Goal: Transaction & Acquisition: Purchase product/service

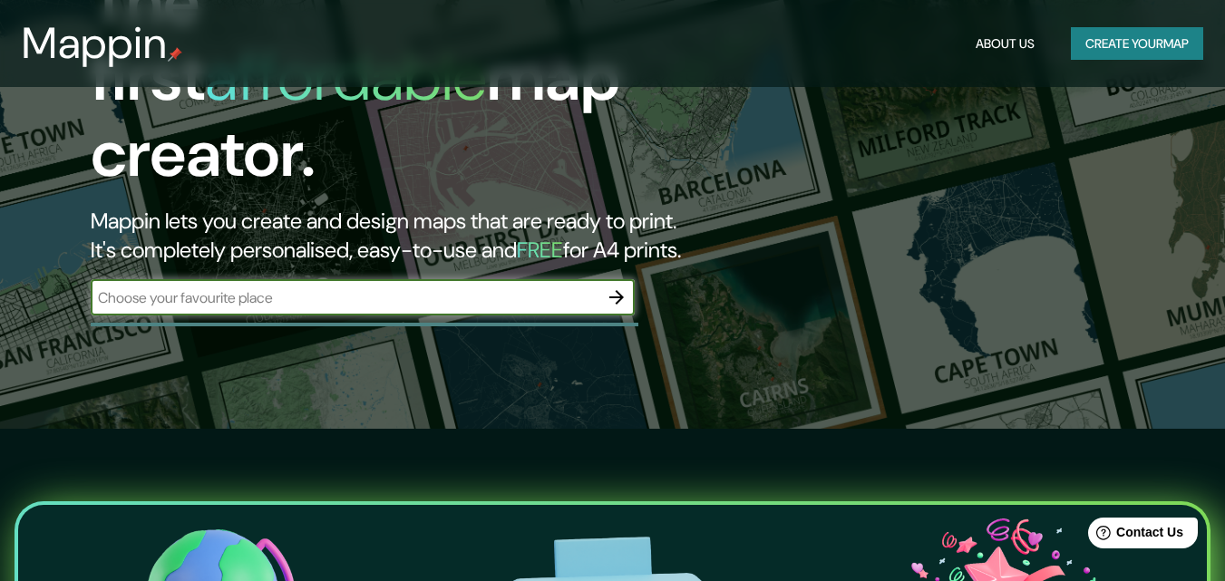
scroll to position [181, 0]
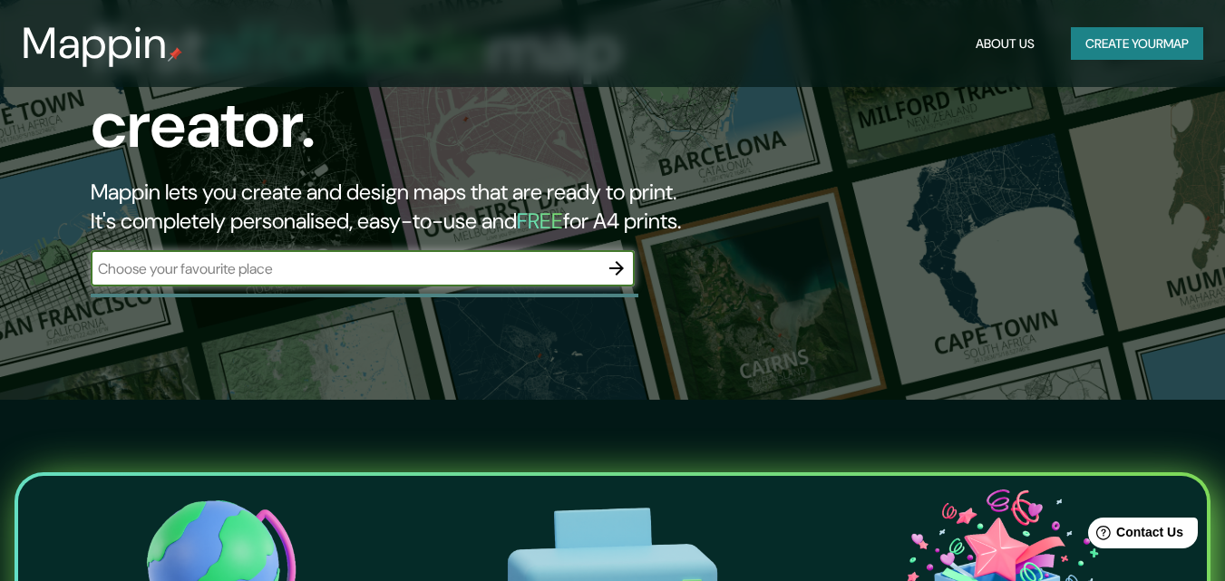
click at [608, 257] on icon "button" at bounding box center [617, 268] width 22 height 22
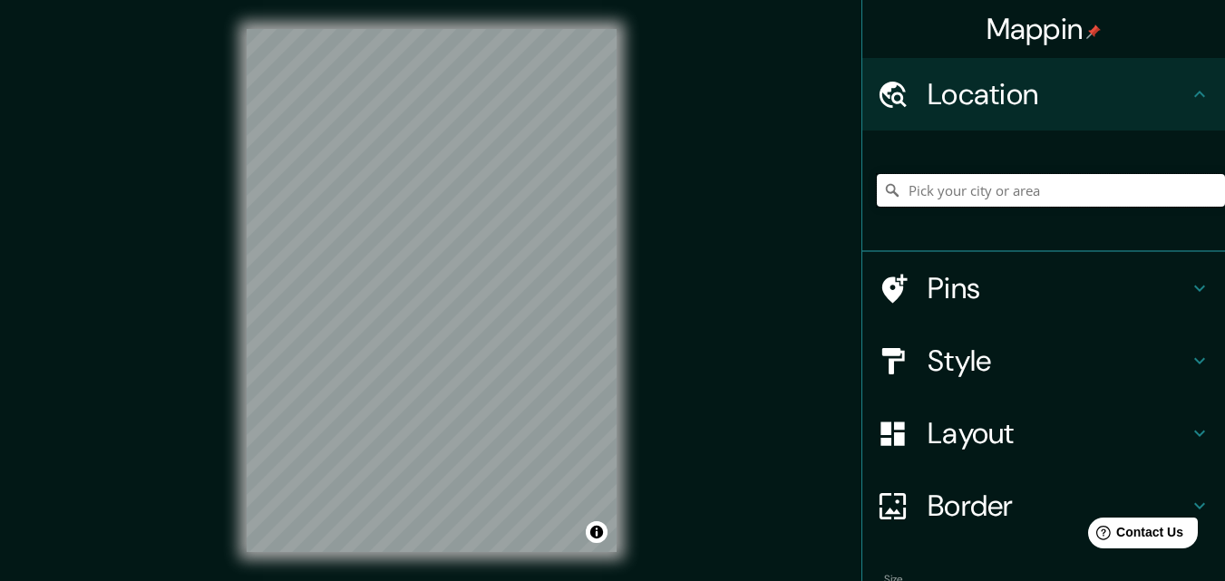
click at [937, 196] on input "Pick your city or area" at bounding box center [1051, 190] width 348 height 33
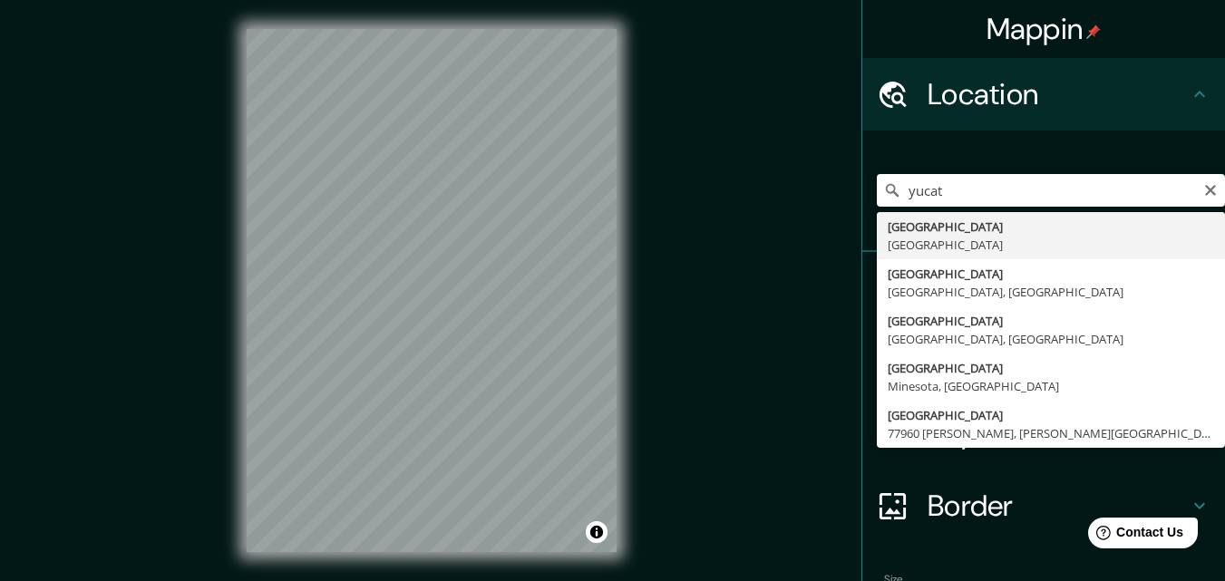
type input "[GEOGRAPHIC_DATA], [GEOGRAPHIC_DATA]"
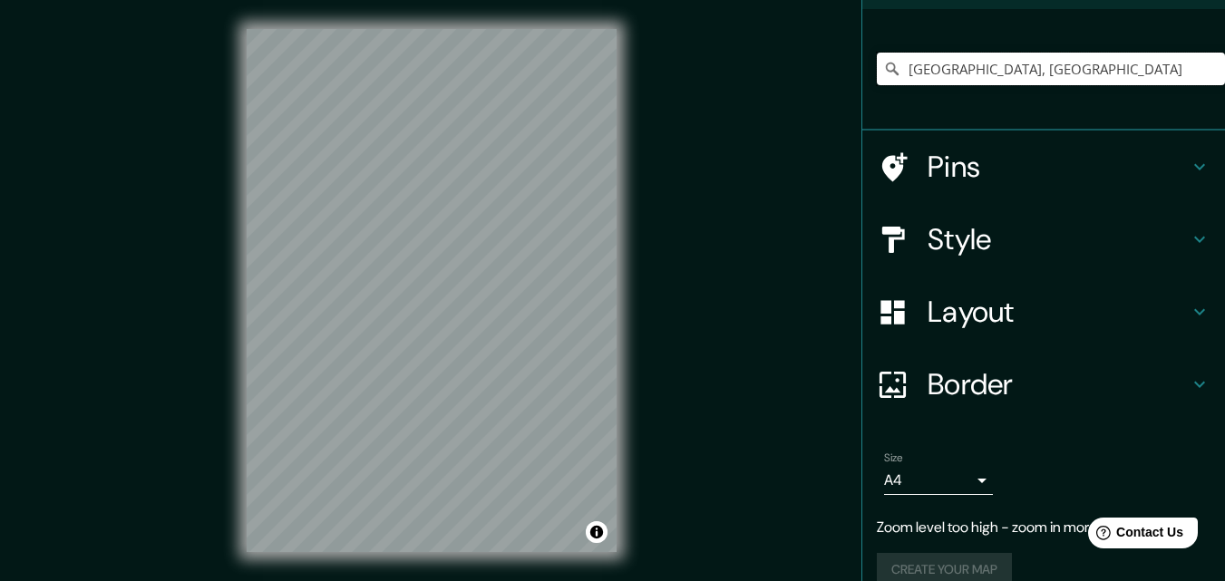
scroll to position [149, 0]
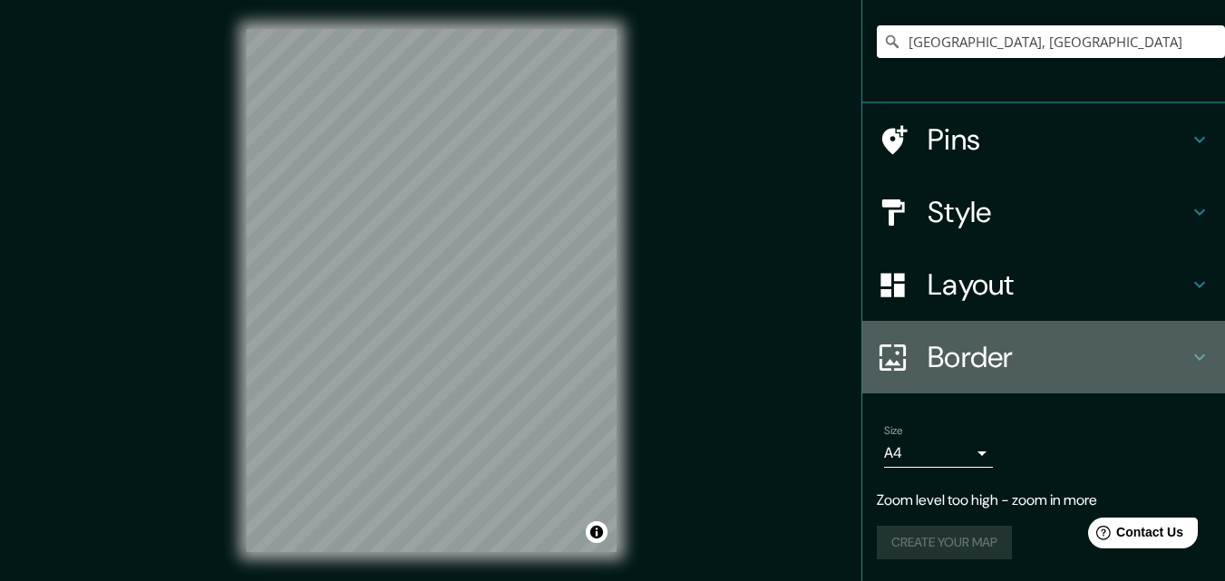
click at [933, 349] on h4 "Border" at bounding box center [1058, 357] width 261 height 36
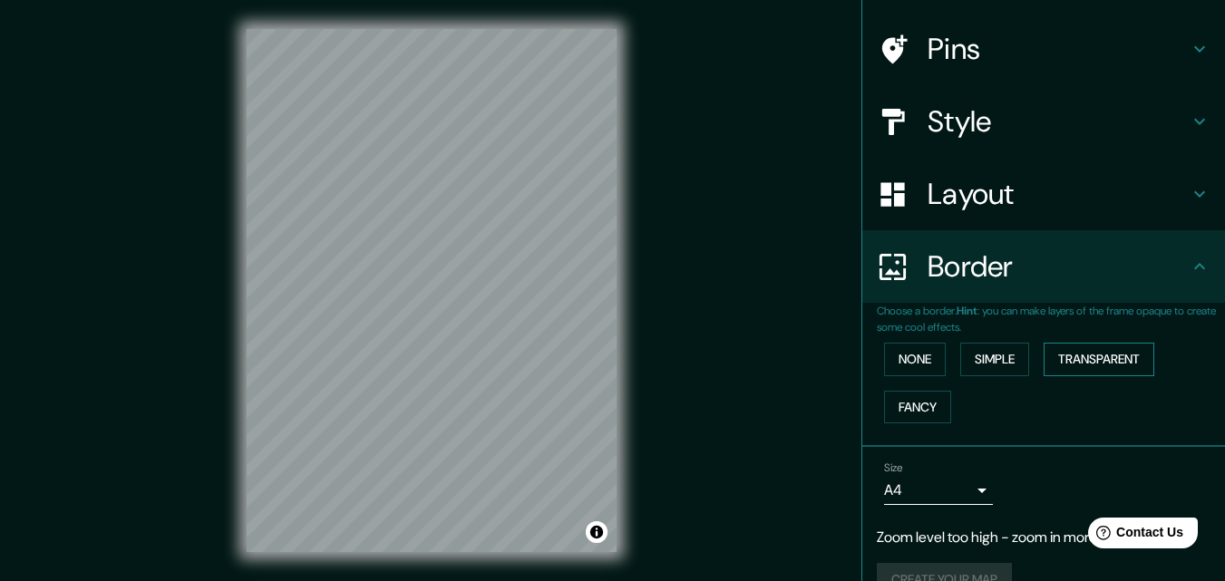
click at [1074, 366] on button "Transparent" at bounding box center [1099, 360] width 111 height 34
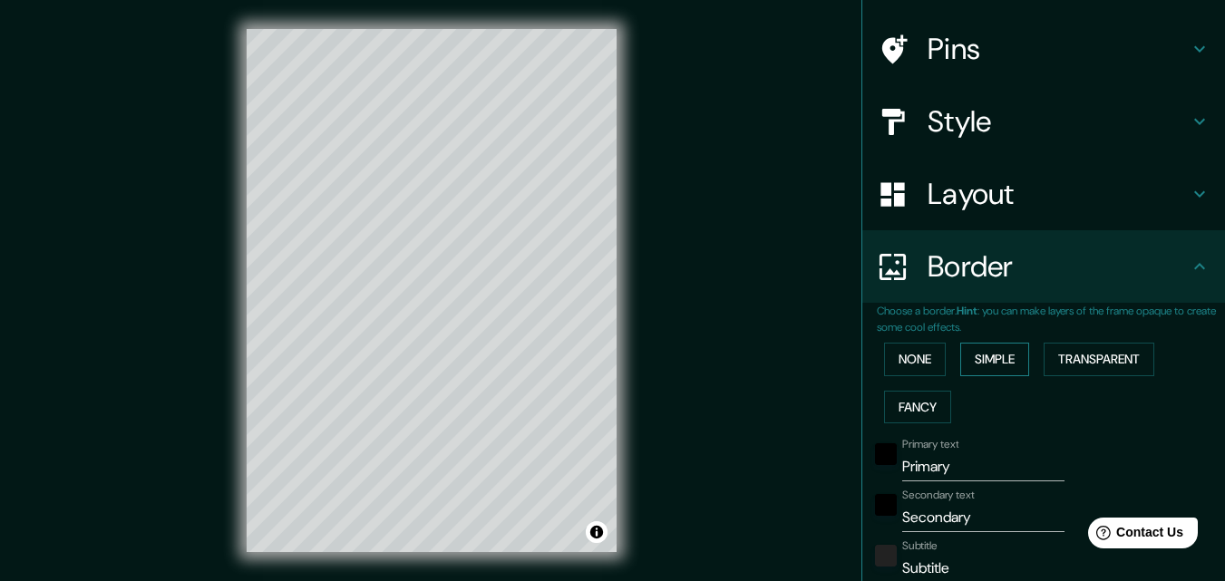
click at [978, 354] on button "Simple" at bounding box center [994, 360] width 69 height 34
click at [896, 351] on button "None" at bounding box center [915, 360] width 62 height 34
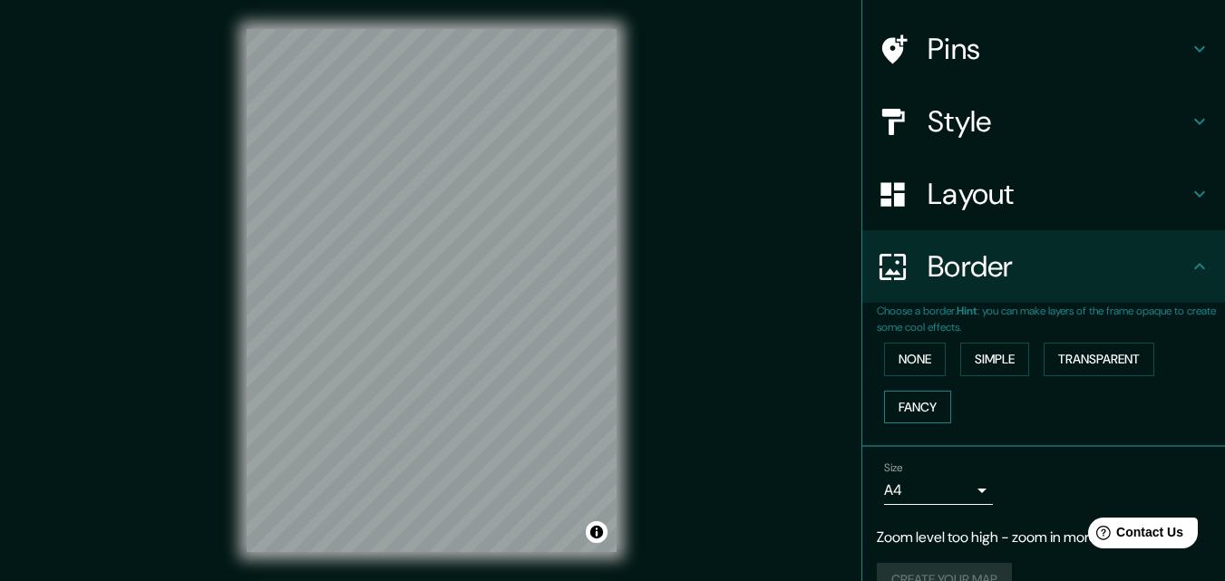
click at [905, 397] on button "Fancy" at bounding box center [917, 408] width 67 height 34
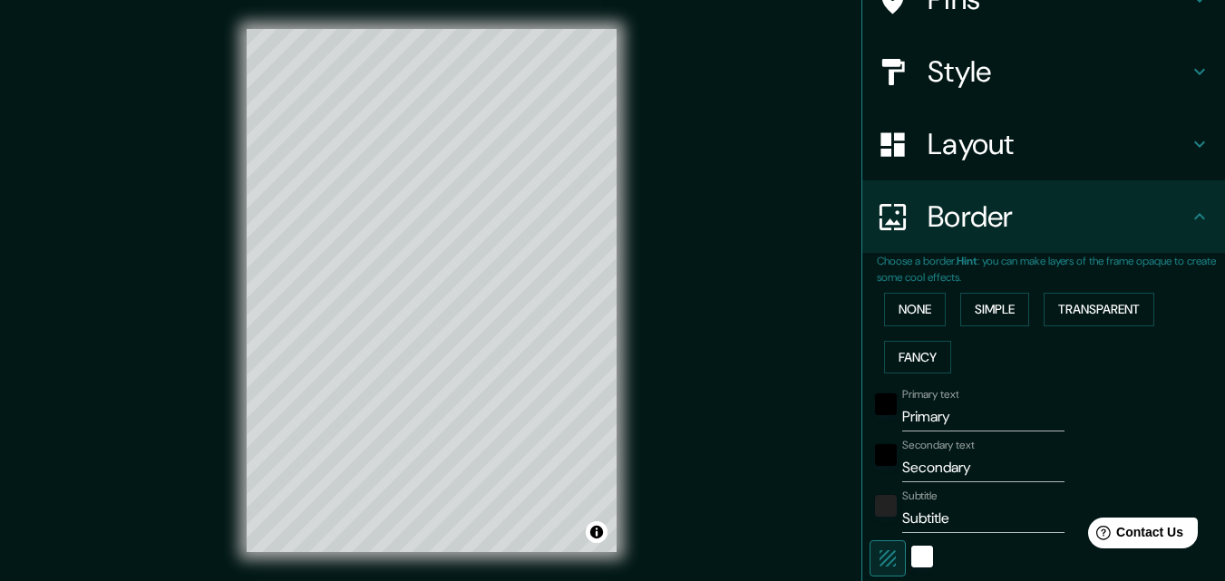
scroll to position [210, 0]
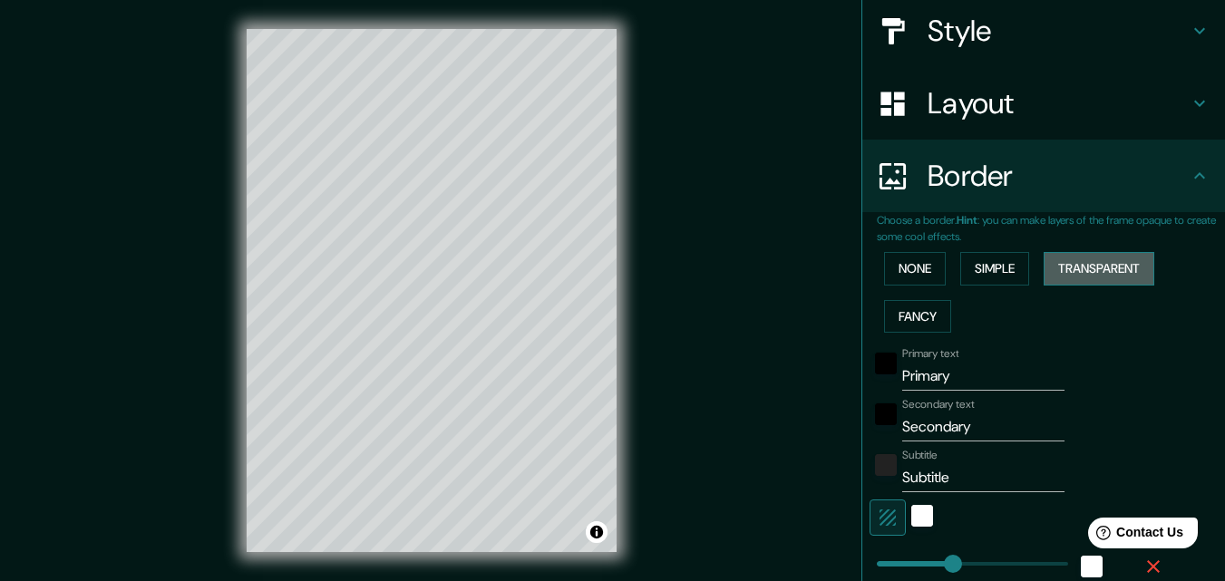
click at [1079, 270] on button "Transparent" at bounding box center [1099, 269] width 111 height 34
click at [999, 260] on button "Simple" at bounding box center [994, 269] width 69 height 34
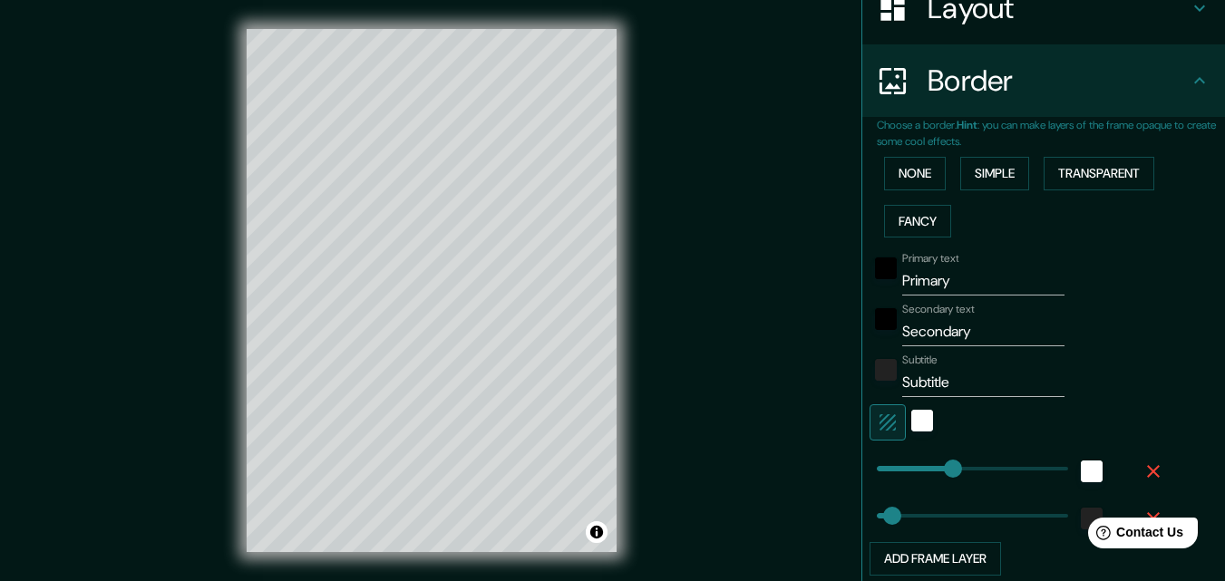
scroll to position [0, 0]
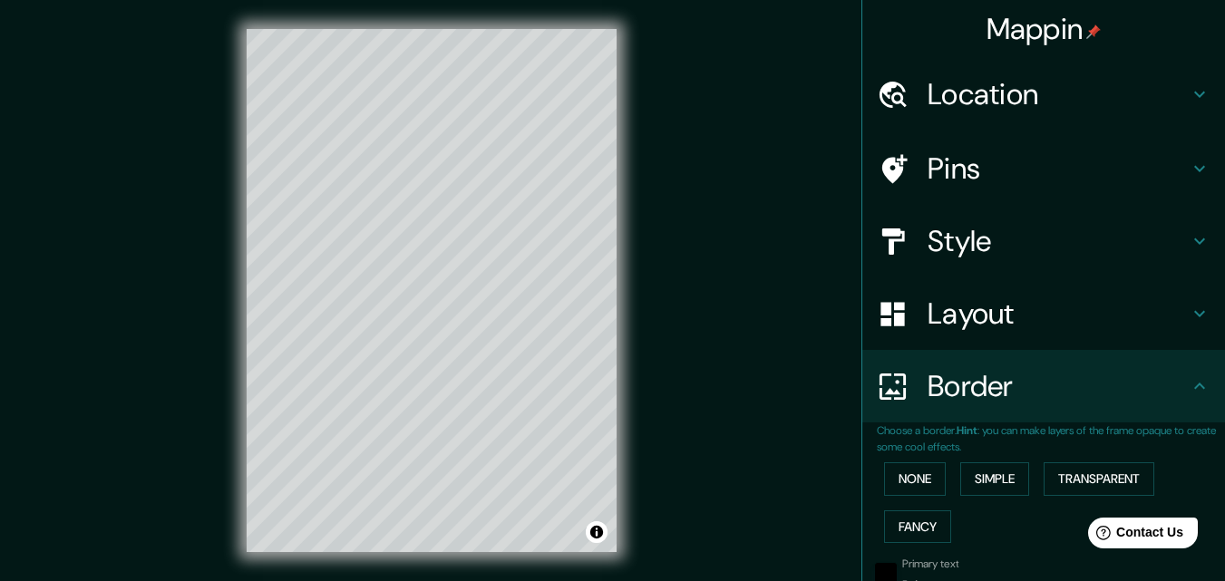
click at [932, 306] on h4 "Layout" at bounding box center [1058, 314] width 261 height 36
type input "163"
type input "33"
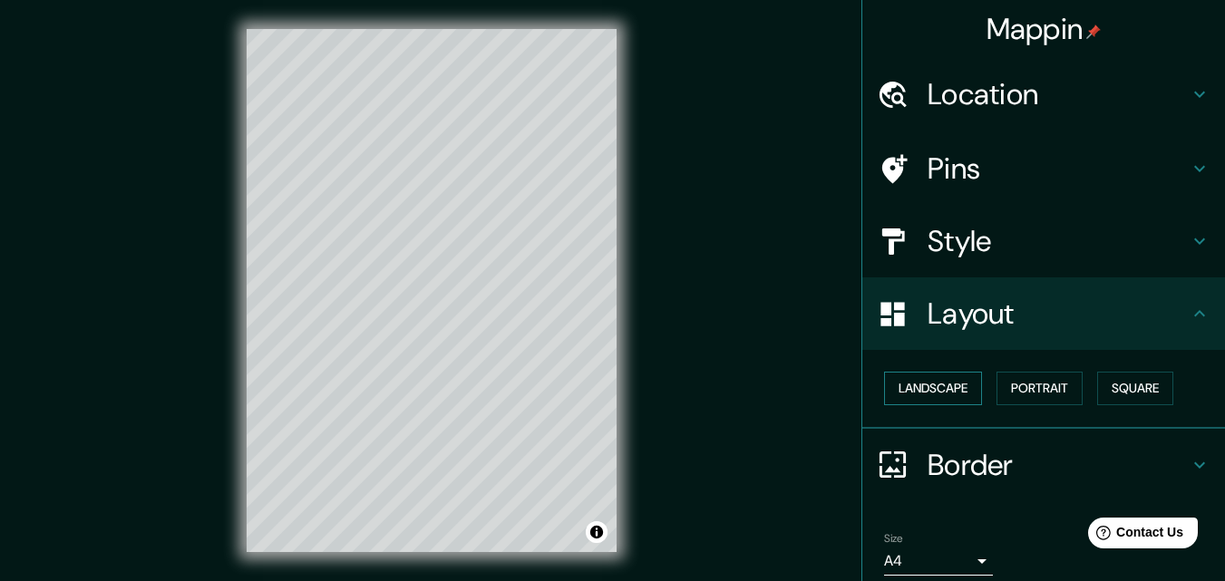
click at [919, 386] on button "Landscape" at bounding box center [933, 389] width 98 height 34
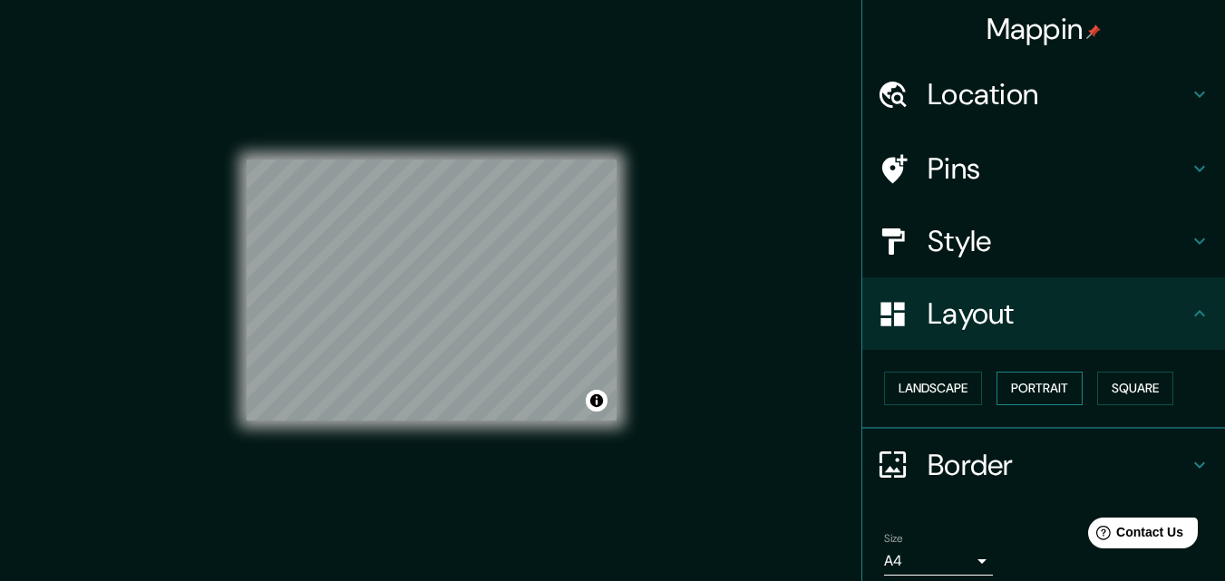
click at [1038, 389] on button "Portrait" at bounding box center [1039, 389] width 86 height 34
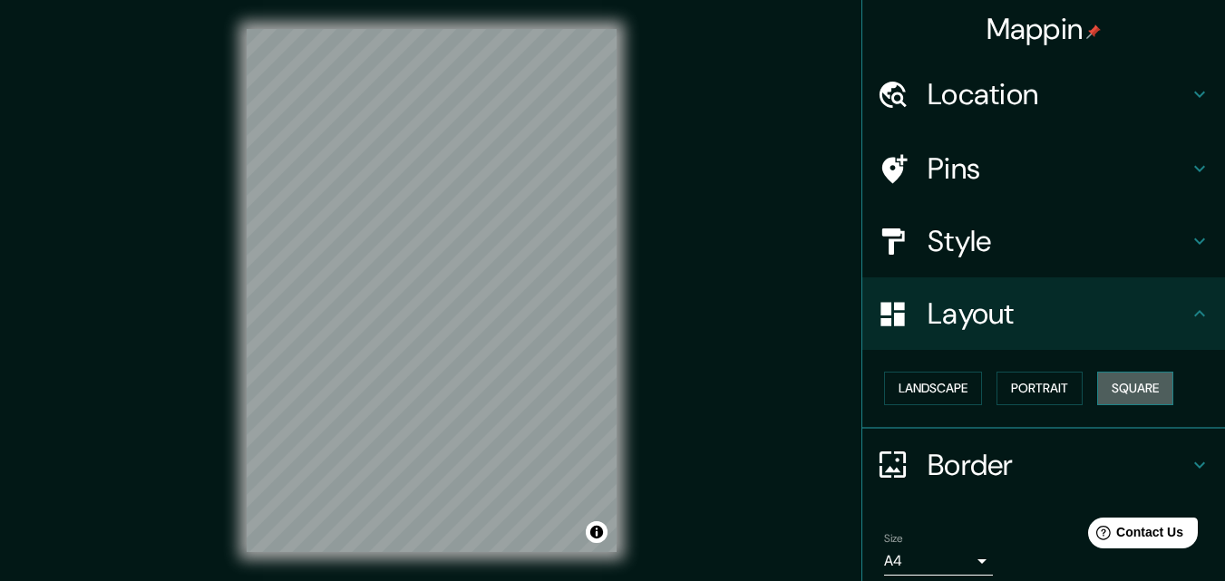
click at [1138, 393] on button "Square" at bounding box center [1135, 389] width 76 height 34
